Goal: Task Accomplishment & Management: Use online tool/utility

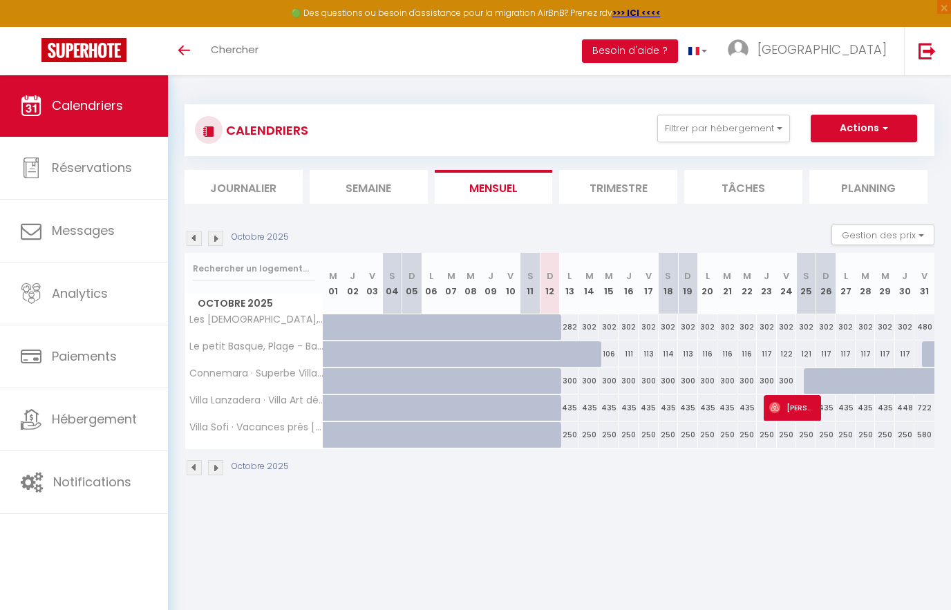
click at [572, 407] on div "435" at bounding box center [570, 408] width 20 height 26
type input "435"
type input "Lun 13 Octobre 2025"
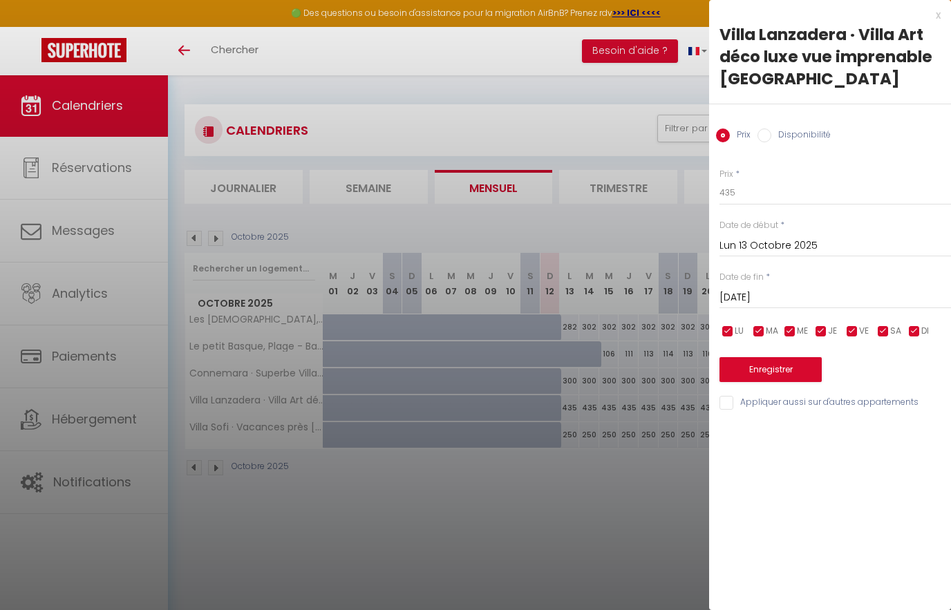
click at [810, 290] on input "[DATE]" at bounding box center [835, 298] width 232 height 18
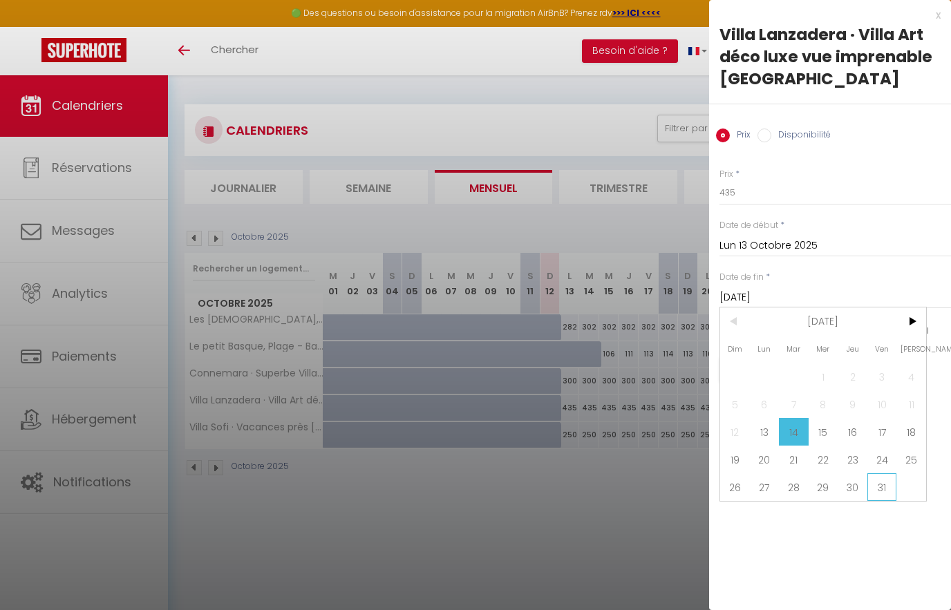
click at [885, 487] on span "31" at bounding box center [882, 487] width 30 height 28
type input "Ven 31 Octobre 2025"
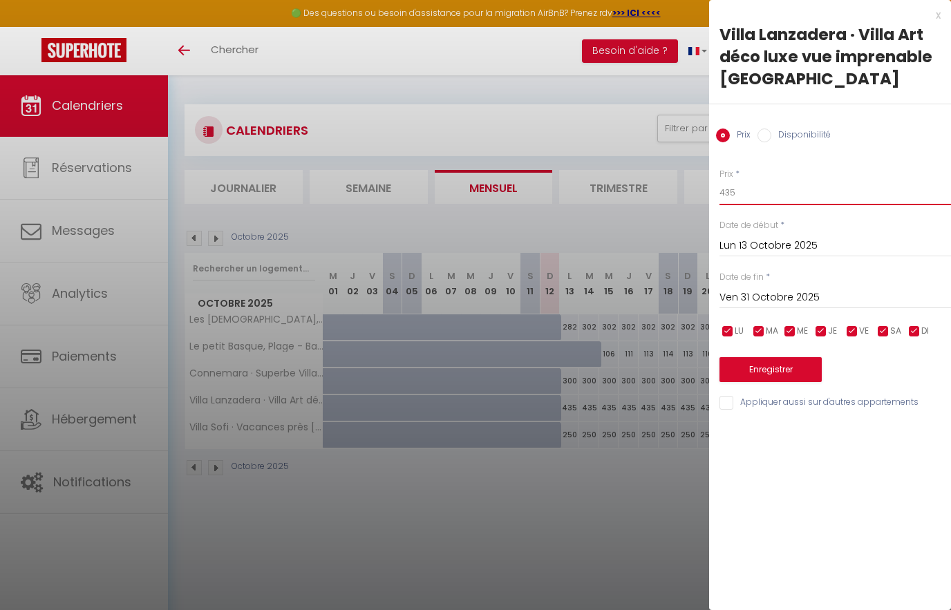
click at [779, 189] on input "435" at bounding box center [835, 192] width 232 height 25
type input "450"
click at [781, 365] on button "Enregistrer" at bounding box center [770, 369] width 102 height 25
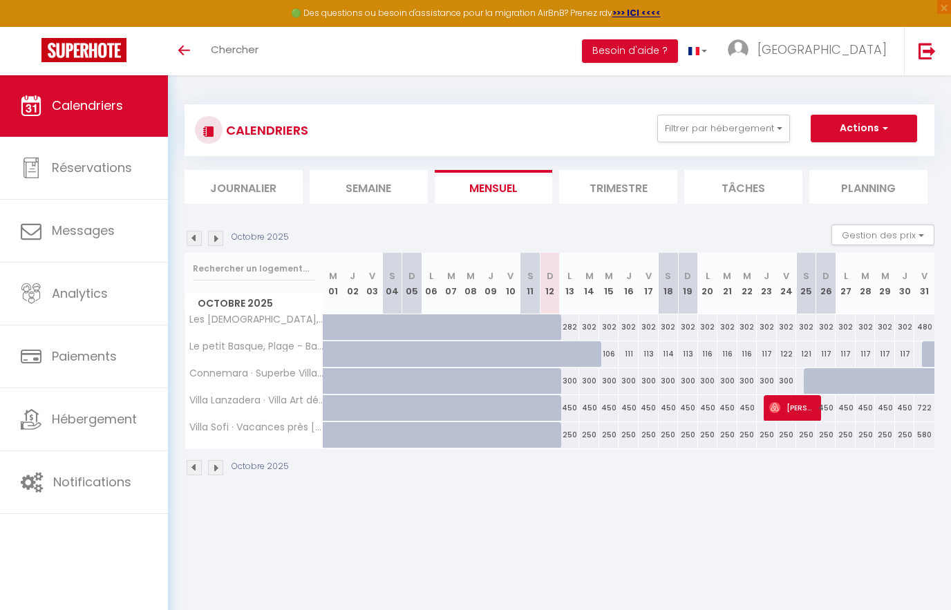
click at [569, 381] on div "300" at bounding box center [570, 381] width 20 height 26
type input "300"
type input "Lun 13 Octobre 2025"
type input "[DATE]"
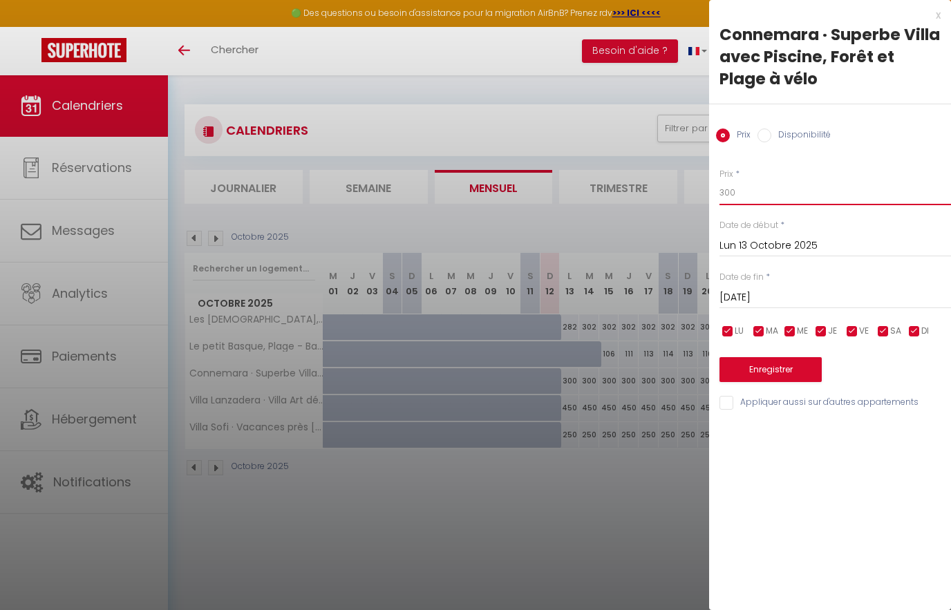
click at [776, 194] on input "300" at bounding box center [835, 192] width 232 height 25
type input "320"
click at [795, 289] on input "[DATE]" at bounding box center [835, 298] width 232 height 18
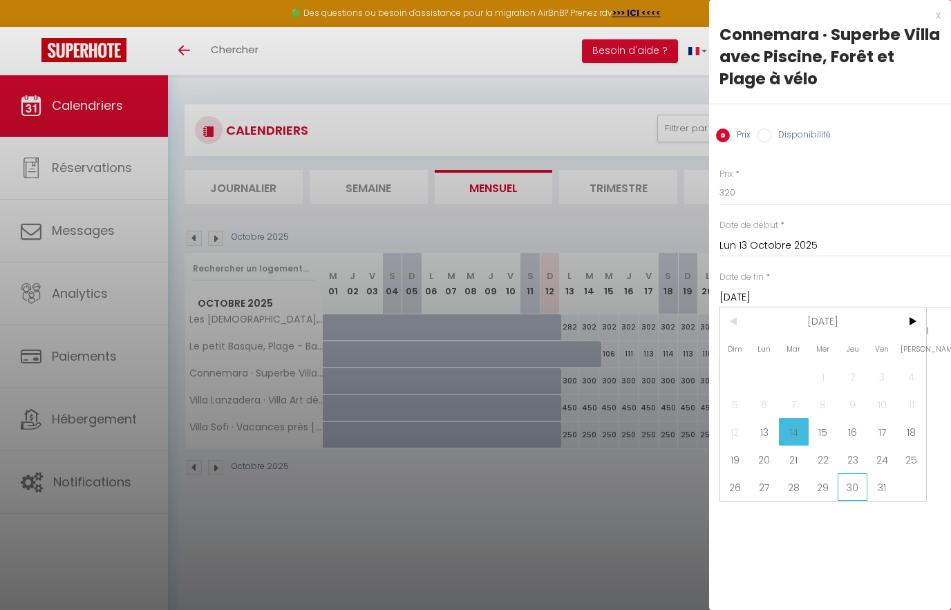
click at [865, 493] on span "30" at bounding box center [853, 487] width 30 height 28
type input "Jeu 30 Octobre 2025"
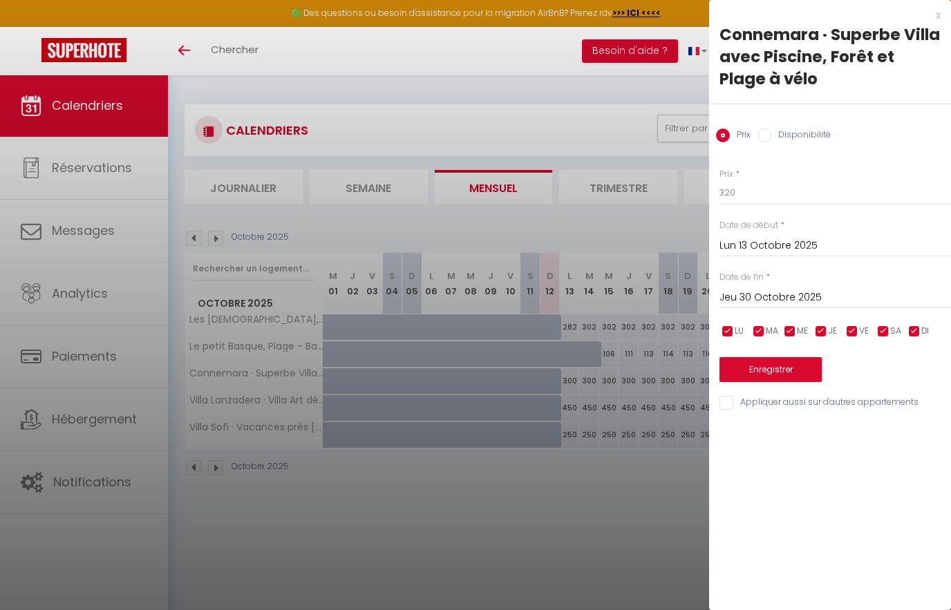
click at [811, 370] on button "Enregistrer" at bounding box center [770, 369] width 102 height 25
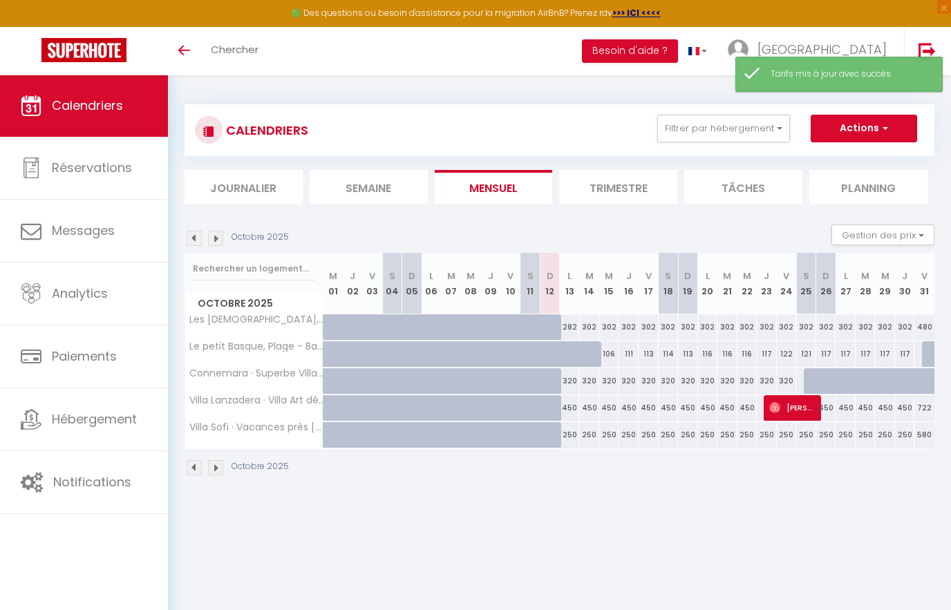
click at [573, 437] on div "250" at bounding box center [570, 435] width 20 height 26
type input "250"
type input "Lun 13 Octobre 2025"
type input "[DATE]"
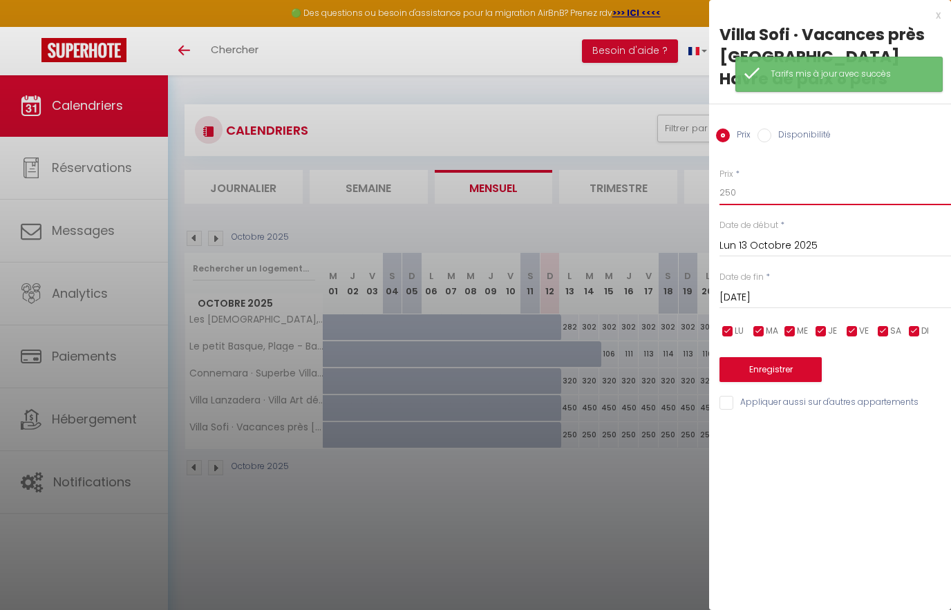
click at [779, 188] on input "250" at bounding box center [835, 192] width 232 height 25
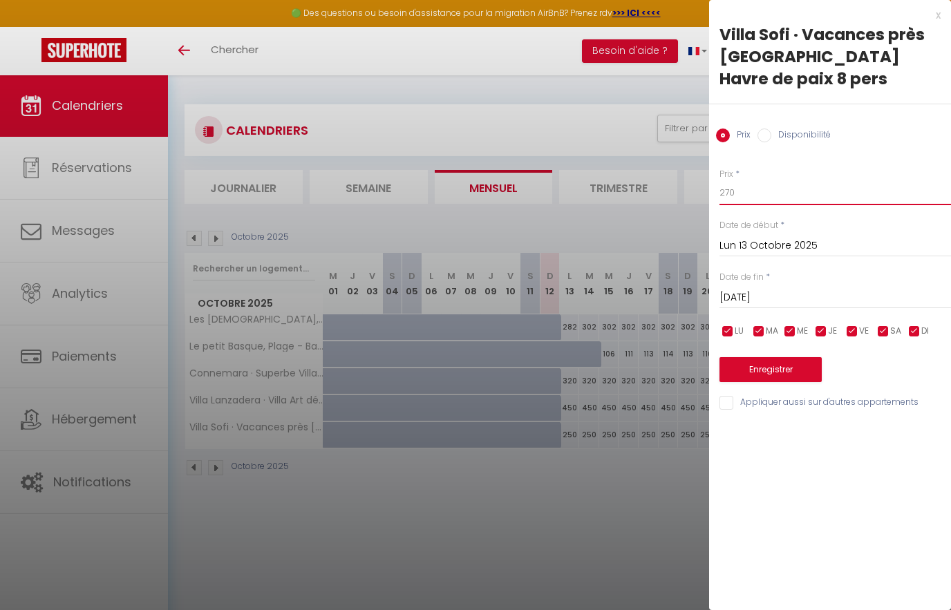
type input "270"
click at [804, 296] on input "[DATE]" at bounding box center [835, 298] width 232 height 18
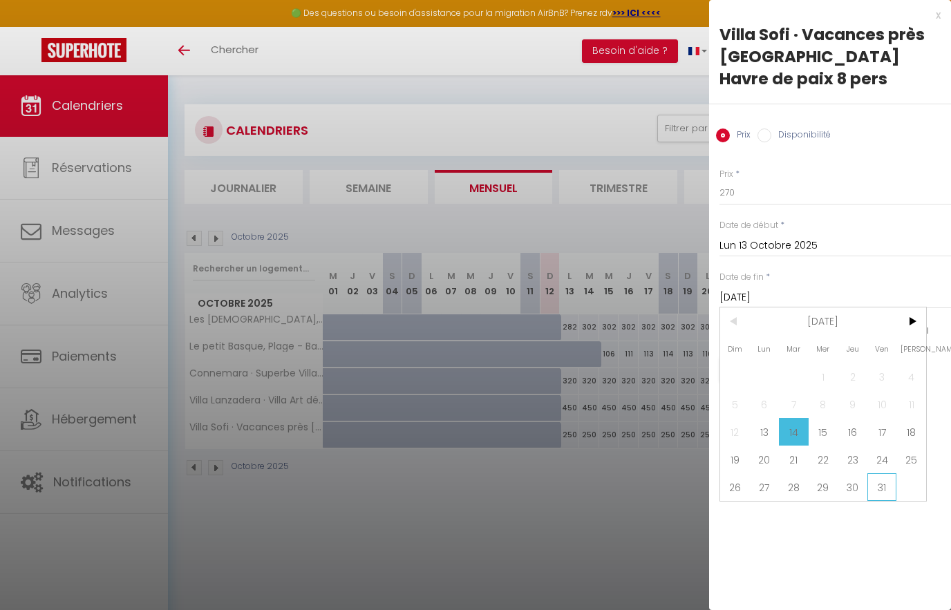
click at [880, 490] on span "31" at bounding box center [882, 487] width 30 height 28
type input "Ven 31 Octobre 2025"
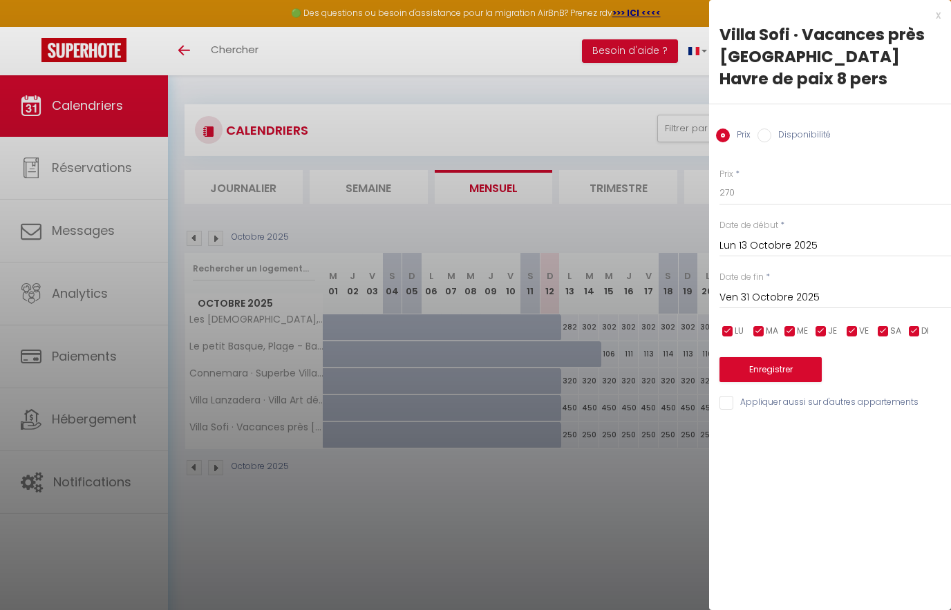
click at [792, 370] on button "Enregistrer" at bounding box center [770, 369] width 102 height 25
